Goal: Task Accomplishment & Management: Manage account settings

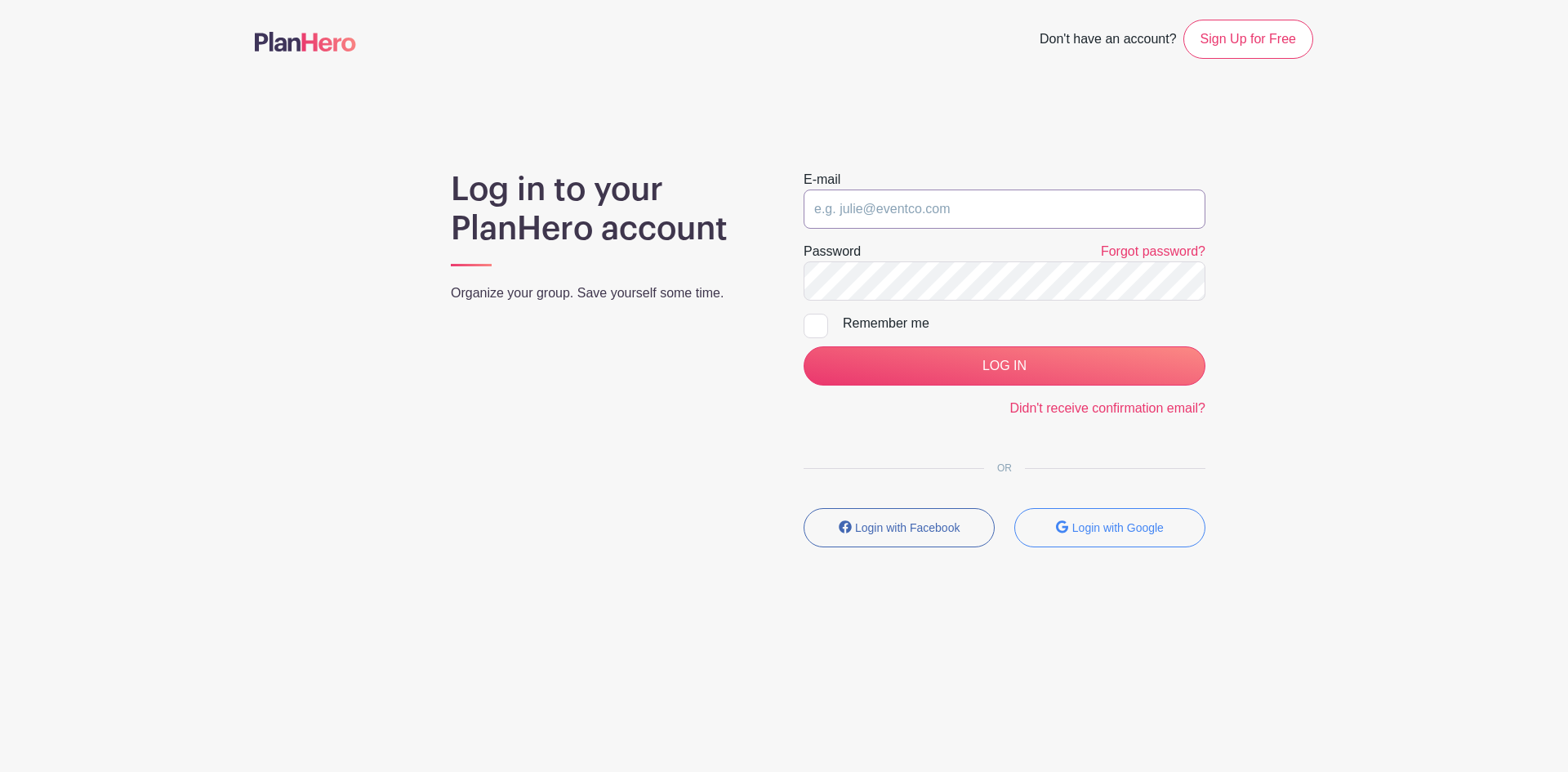
click at [846, 205] on input "email" at bounding box center [1005, 209] width 402 height 39
paste input "lucia@downtownchico.com"
type input "lucia@downtownchico.com"
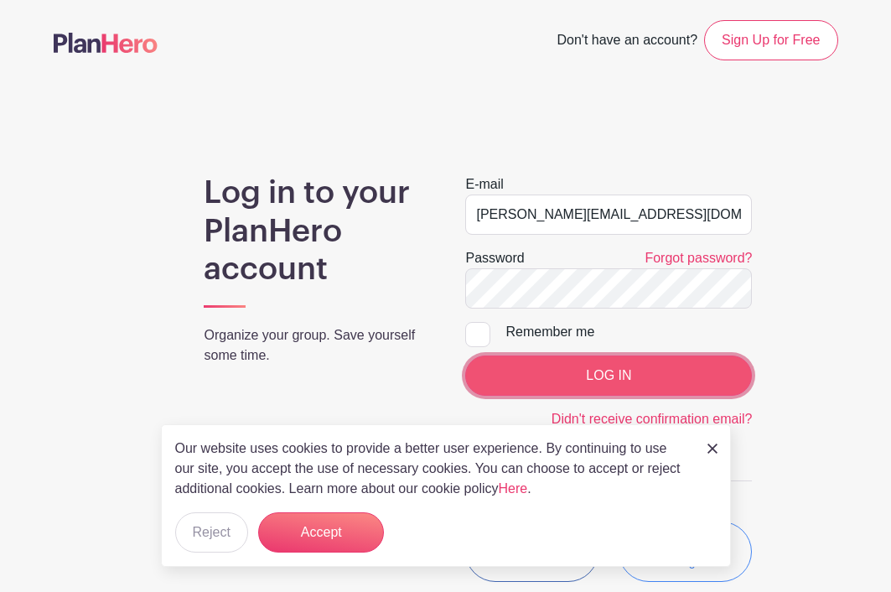
click at [520, 372] on input "LOG IN" at bounding box center [608, 375] width 287 height 40
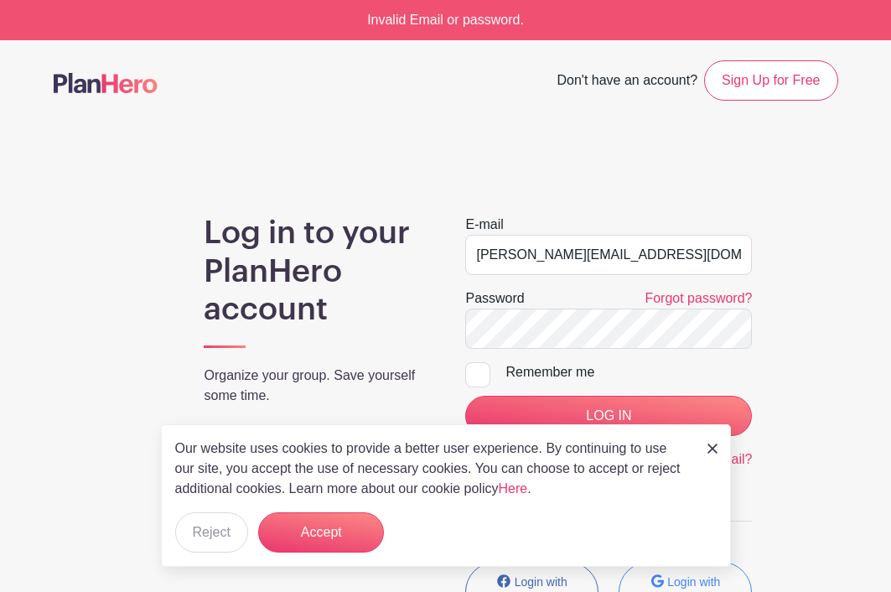
click at [721, 444] on div "Our website uses cookies to provide a better user experience. By continuing to …" at bounding box center [446, 495] width 570 height 142
click at [711, 447] on img at bounding box center [712, 448] width 10 height 10
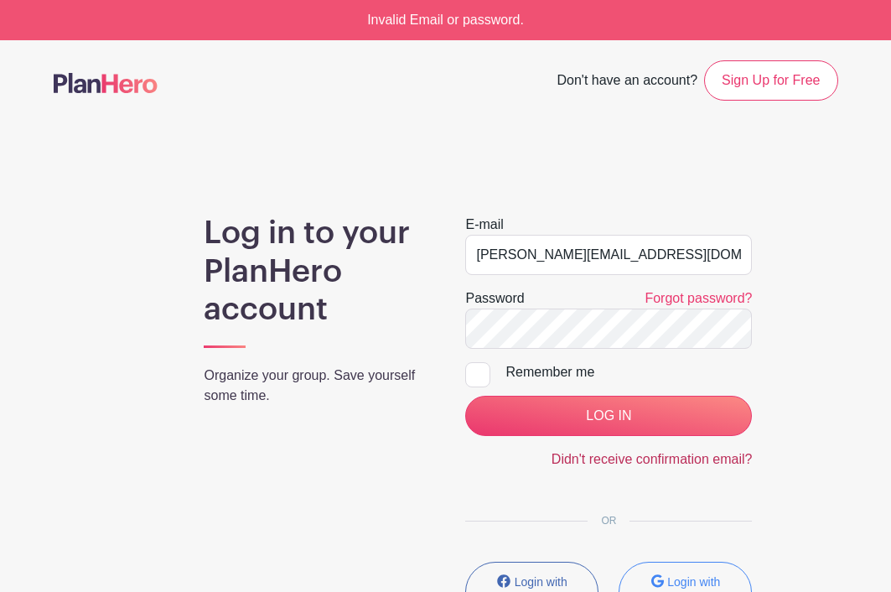
click at [685, 460] on link "Didn't receive confirmation email?" at bounding box center [651, 459] width 201 height 14
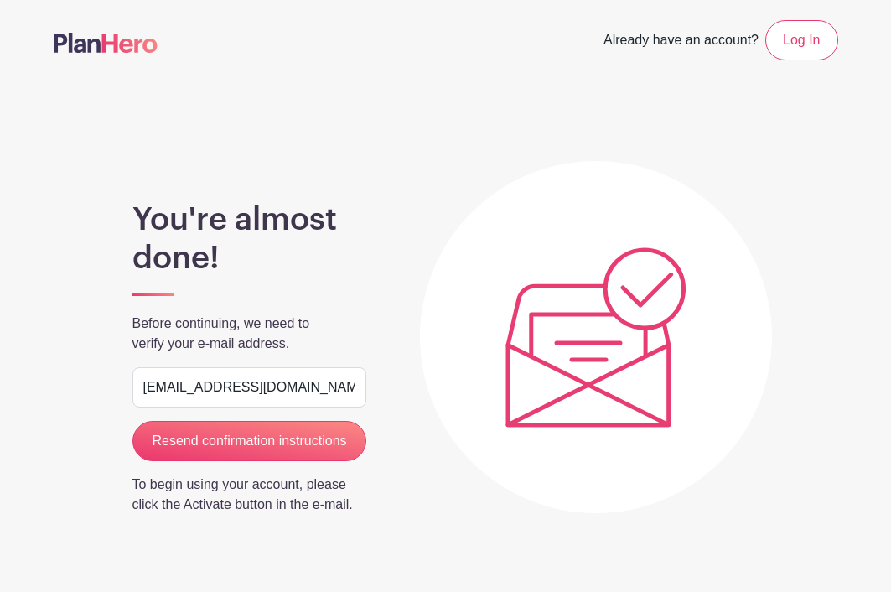
type input "[EMAIL_ADDRESS][DOMAIN_NAME]"
click at [132, 421] on input "Resend confirmation instructions" at bounding box center [249, 441] width 235 height 40
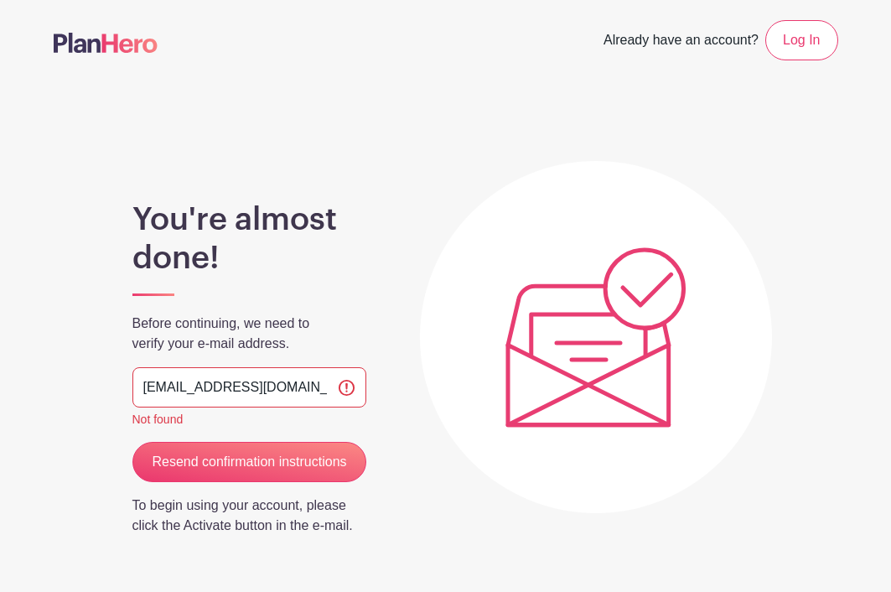
scroll to position [227, 0]
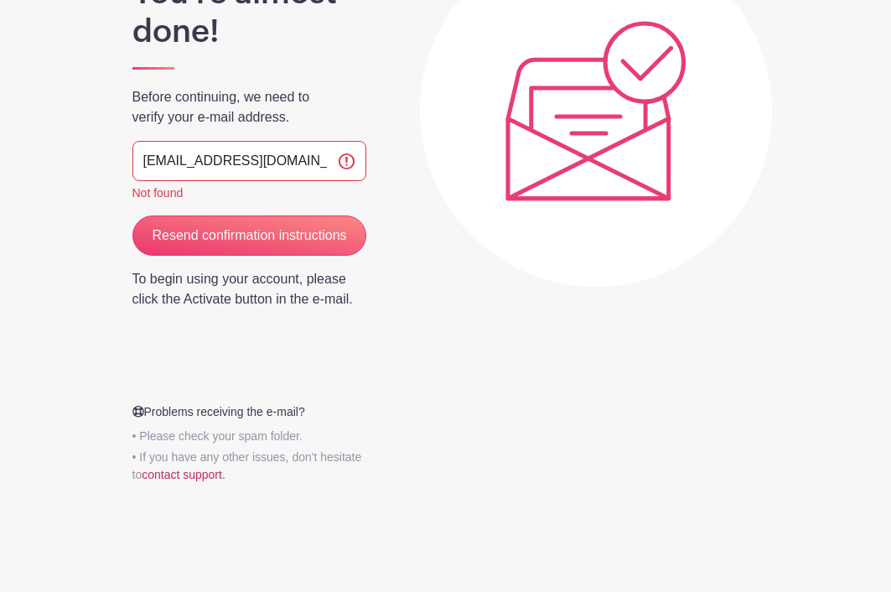
click at [214, 476] on link "contact support." at bounding box center [184, 474] width 84 height 13
